Goal: Task Accomplishment & Management: Manage account settings

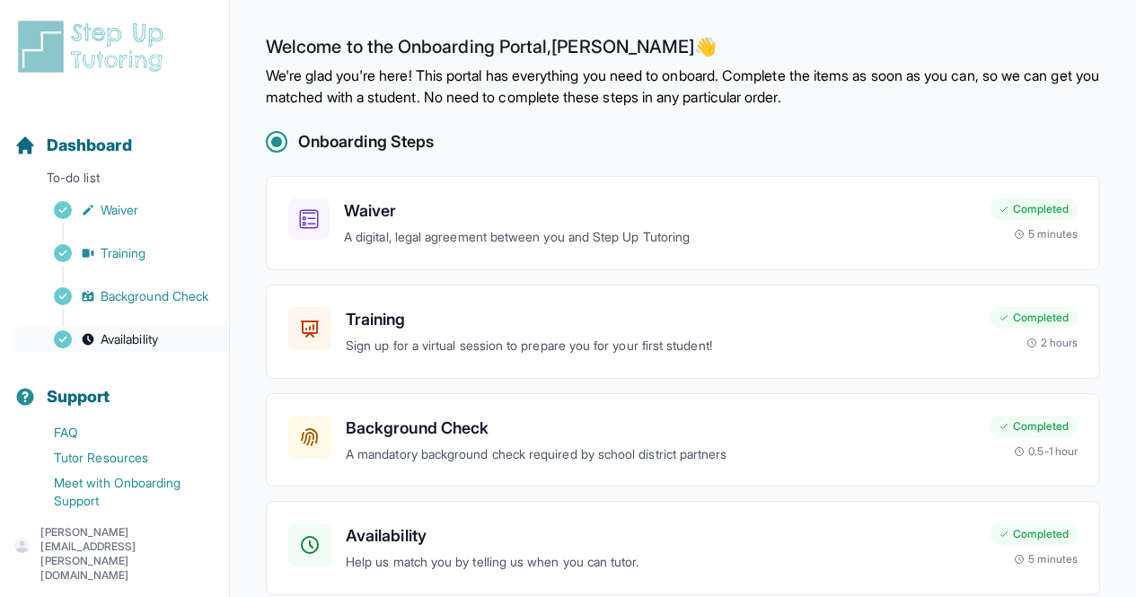
click at [170, 352] on link "Availability" at bounding box center [121, 339] width 215 height 25
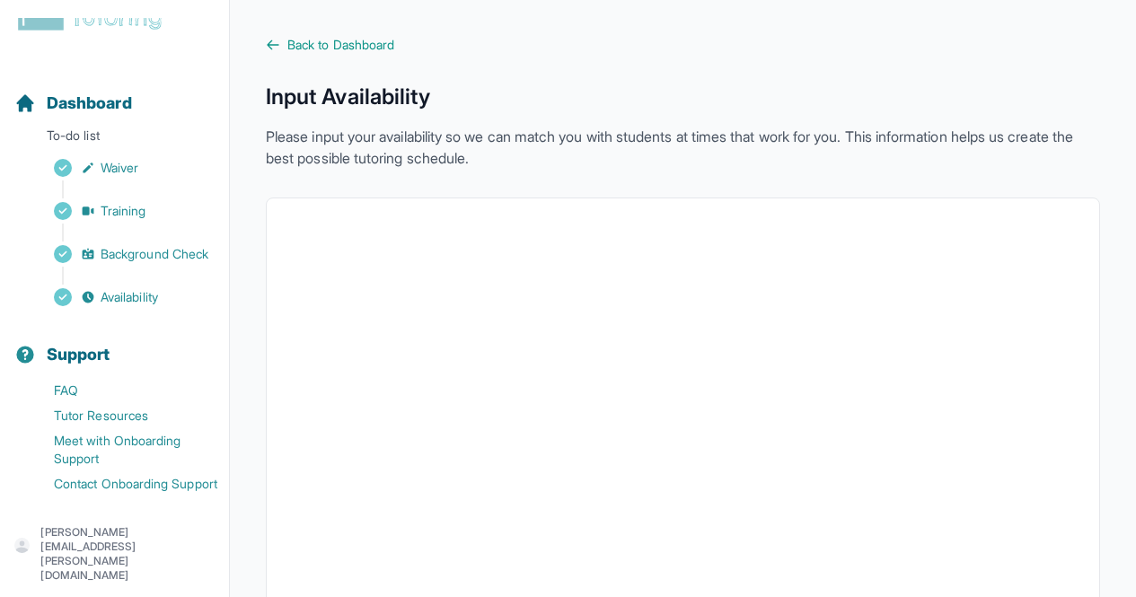
click at [352, 34] on main "Back to Dashboard Input Availability Please input your availability so we can m…" at bounding box center [683, 521] width 906 height 1043
click at [351, 51] on span "Back to Dashboard" at bounding box center [340, 45] width 107 height 18
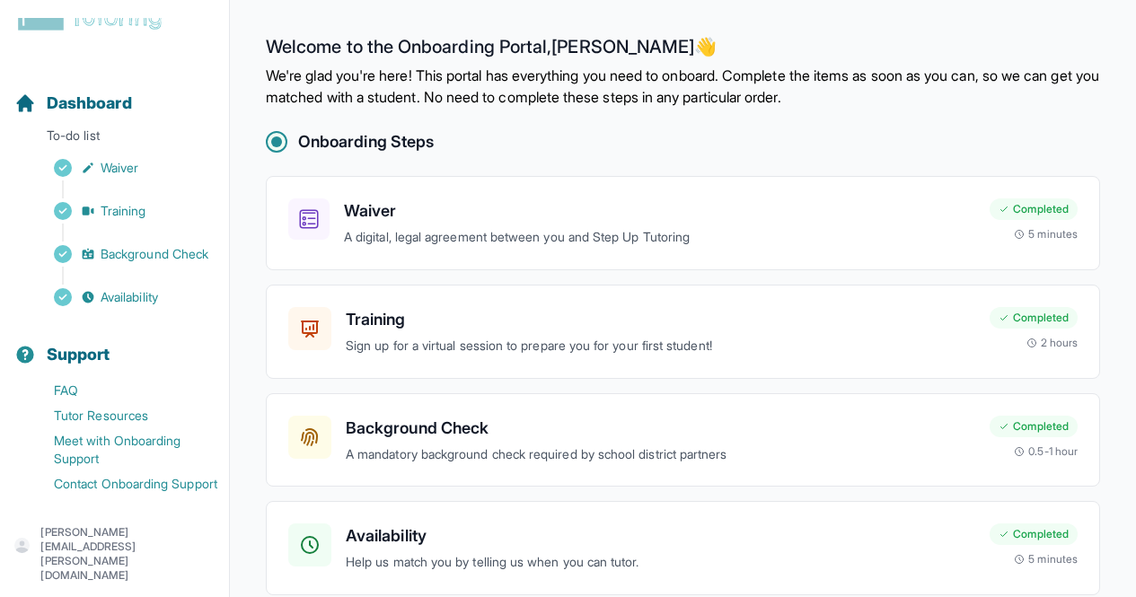
scroll to position [81, 0]
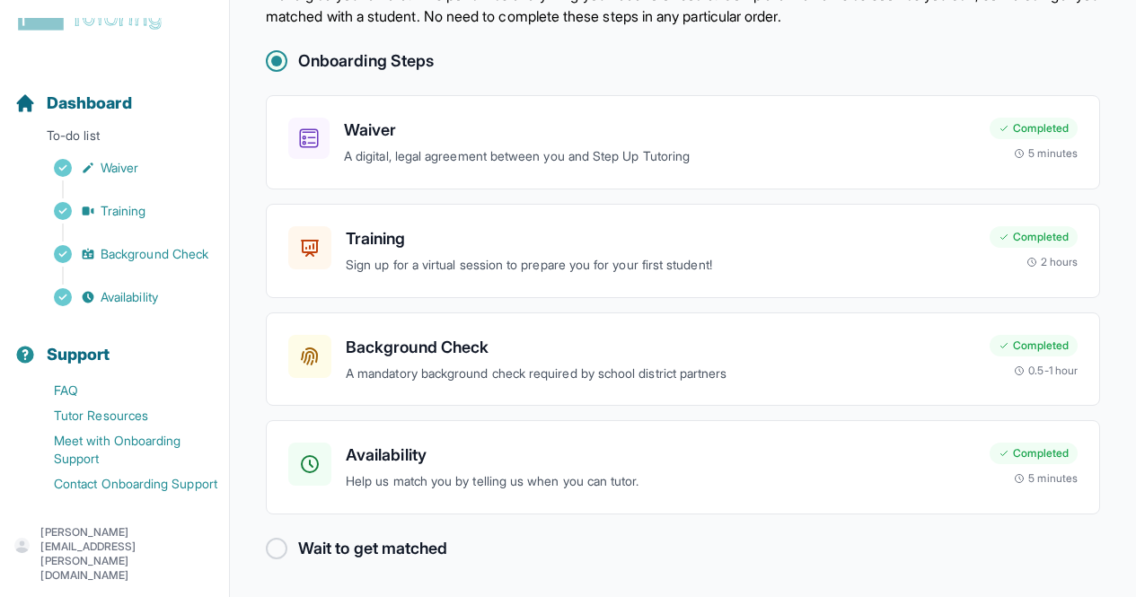
click at [367, 559] on h2 "Wait to get matched" at bounding box center [372, 548] width 149 height 25
